Goal: Information Seeking & Learning: Find specific page/section

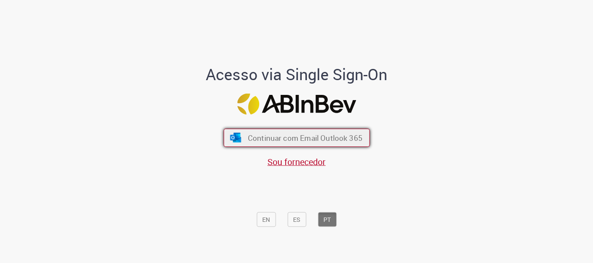
click at [296, 135] on span "Continuar com Email Outlook 365" at bounding box center [304, 138] width 115 height 10
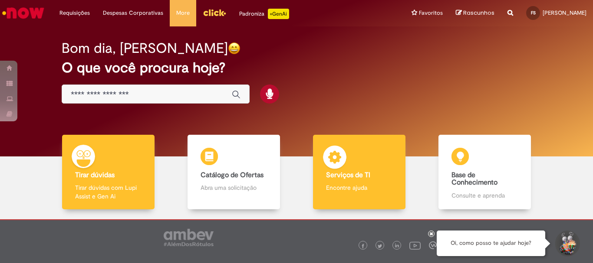
click at [351, 188] on p "Encontre ajuda" at bounding box center [359, 188] width 66 height 9
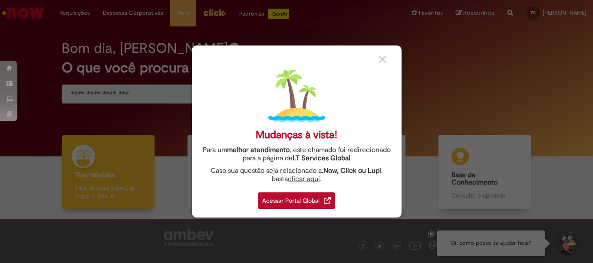
click at [301, 201] on div "Acessar Portal Global" at bounding box center [296, 201] width 77 height 16
